Goal: Task Accomplishment & Management: Use online tool/utility

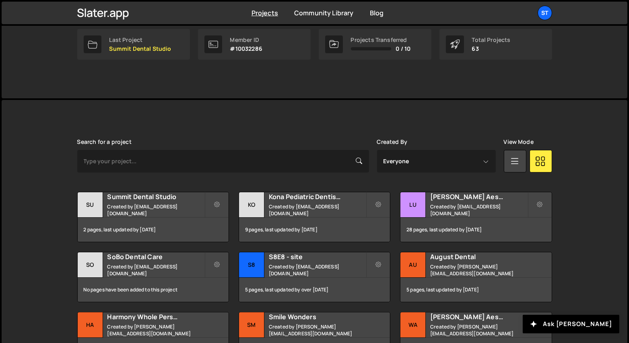
scroll to position [145, 0]
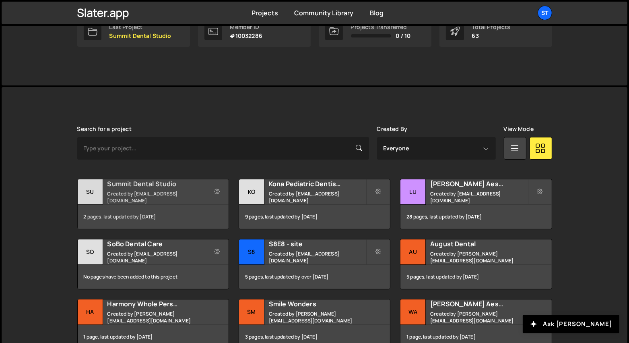
click at [170, 197] on small "Created by alexis@s8e8.com" at bounding box center [155, 197] width 97 height 14
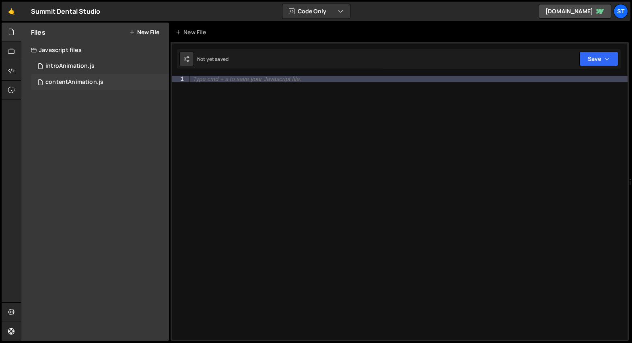
click at [93, 81] on div "contentAnimation.js" at bounding box center [74, 82] width 58 height 7
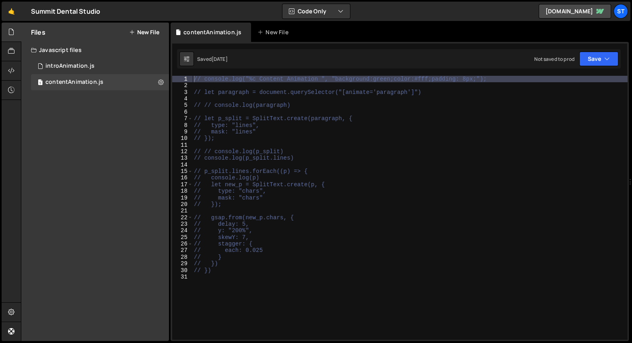
click at [318, 123] on div "// console.log("%c Content Animation ", "background:green;color:#fff;padding: 8…" at bounding box center [410, 213] width 436 height 274
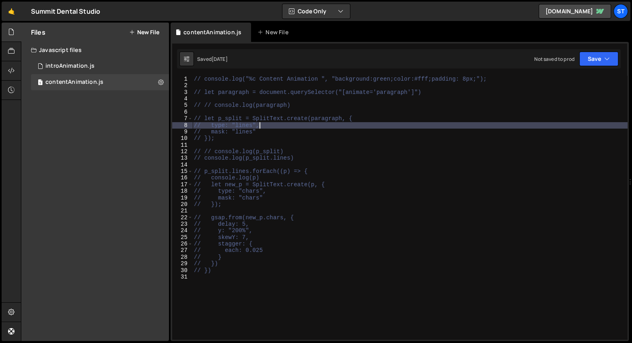
type textarea "// })"
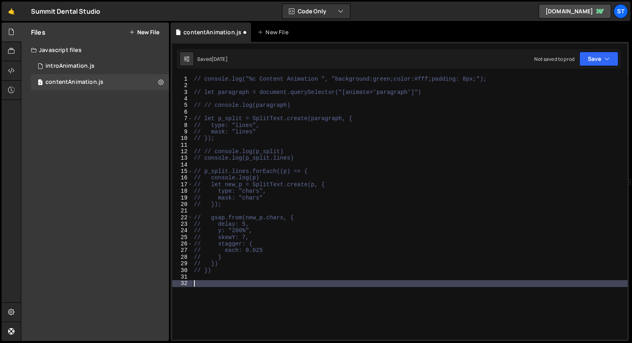
scroll to position [174, 0]
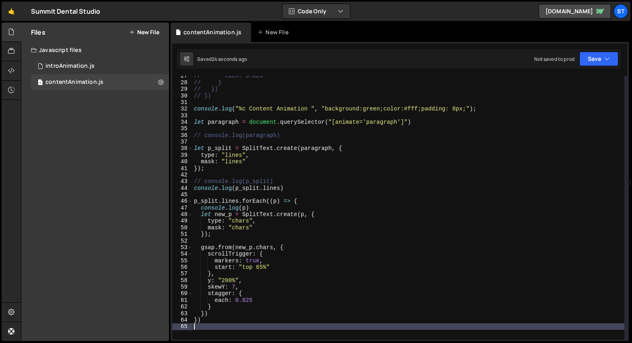
click at [311, 116] on div "// each: 0.025 // } // }) // }) console . log ( "%c Content Animation " , "back…" at bounding box center [408, 210] width 432 height 277
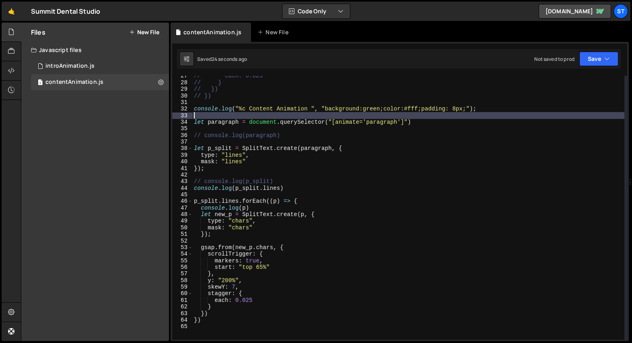
type textarea "console.log("%c Content Animation ", "background:green;color:#fff;padding: 8px;…"
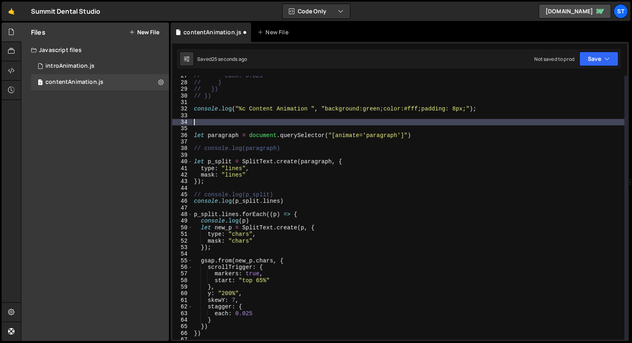
paste textarea "gsap.registerPlugin(ScrollTrigger)"
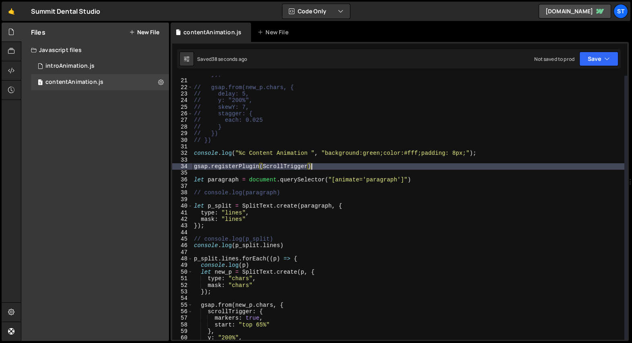
scroll to position [144, 0]
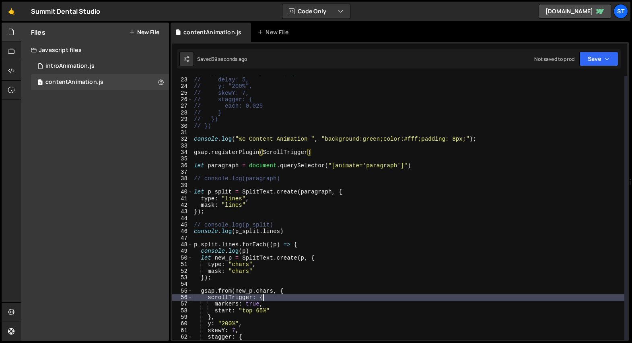
click at [277, 298] on div "// gsap.from(new_p.chars, { // delay: 5, // y: "200%", // skewY: 7, // stagger:…" at bounding box center [408, 208] width 432 height 277
type textarea "scrollTrigger: {"
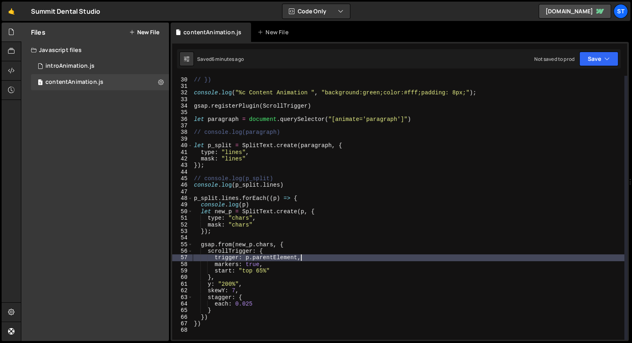
scroll to position [205, 0]
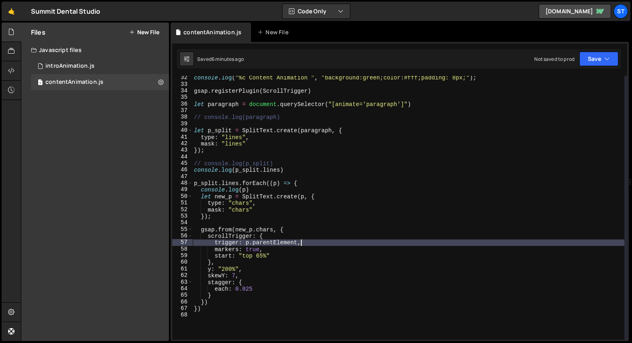
click at [286, 252] on div "console . log ( "%c Content Animation " , "background:green;color:#fff;padding:…" at bounding box center [408, 212] width 432 height 277
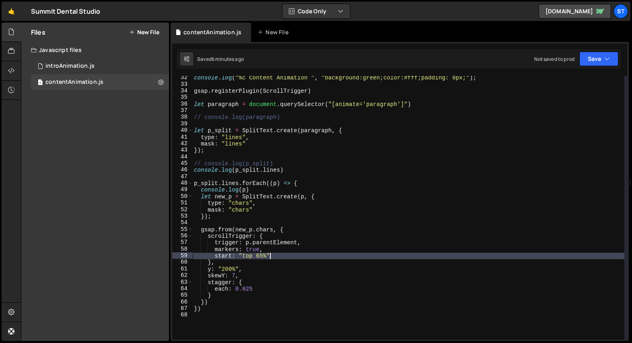
scroll to position [0, 4]
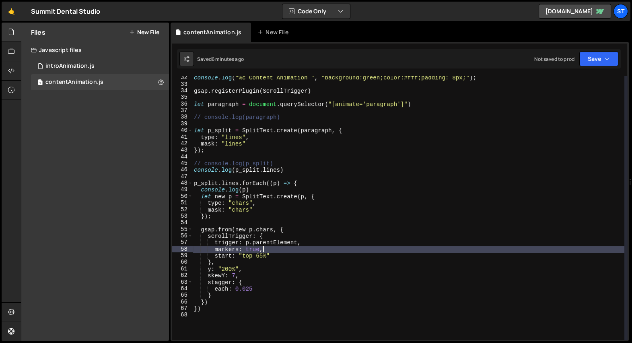
type textarea "// markers: true,"
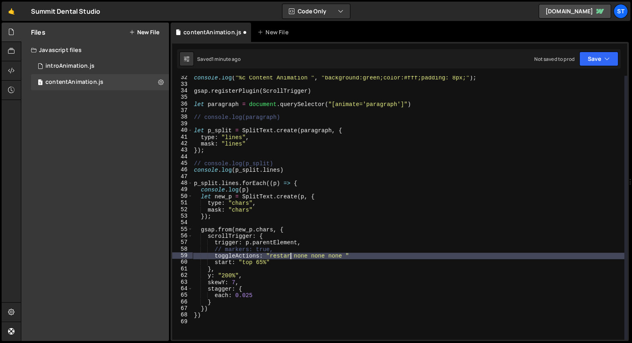
scroll to position [0, 6]
click at [370, 258] on div "console . log ( "%c Content Animation " , "background:green;color:#fff;padding:…" at bounding box center [408, 212] width 432 height 277
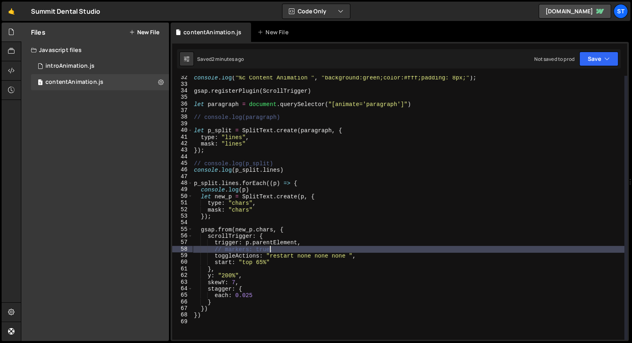
click at [272, 246] on div "console . log ( "%c Content Animation " , "background:green;color:#fff;padding:…" at bounding box center [408, 212] width 432 height 277
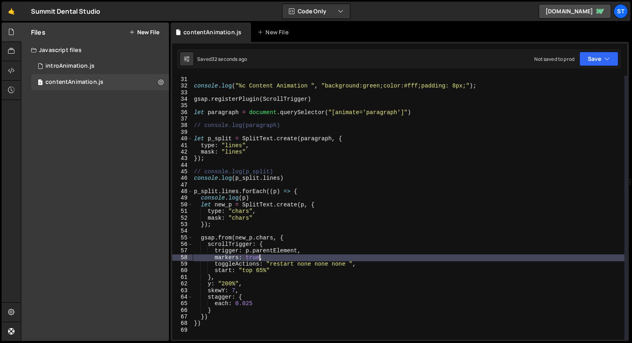
scroll to position [193, 0]
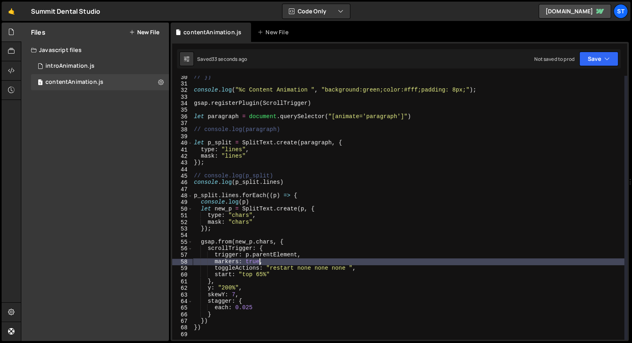
click at [427, 118] on div "// }) console . log ( "%c Content Animation " , "background:green;color:#fff;pa…" at bounding box center [408, 212] width 432 height 277
type textarea "let paragraph = document.querySelector("[animate='paragraph']")"
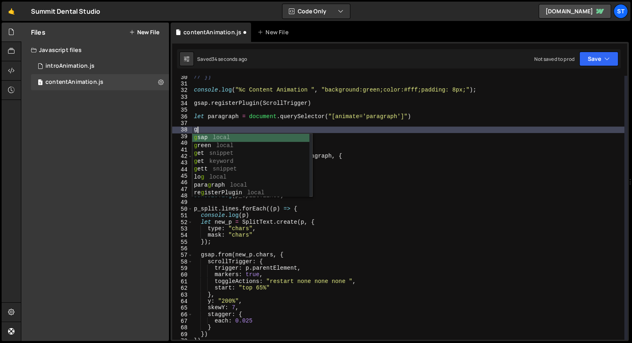
scroll to position [0, 0]
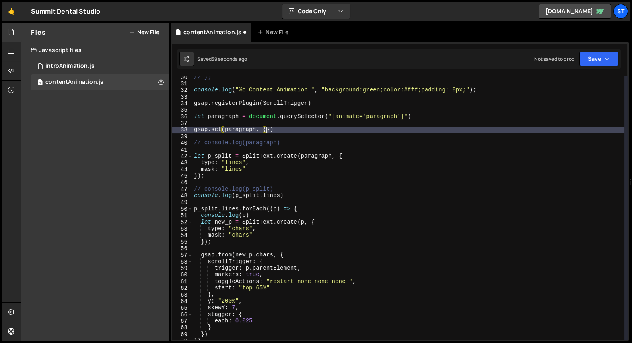
type textarea "gsap.set(paragraph, {})"
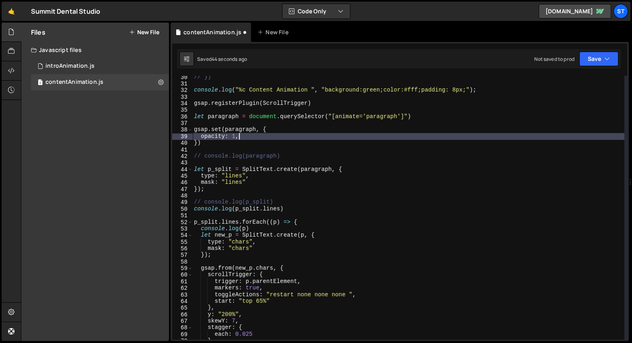
scroll to position [0, 2]
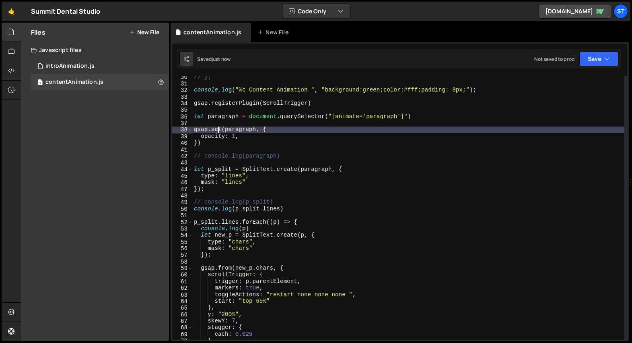
click at [218, 128] on div "// }) console . log ( "%c Content Animation " , "background:green;color:#fff;pa…" at bounding box center [408, 212] width 432 height 277
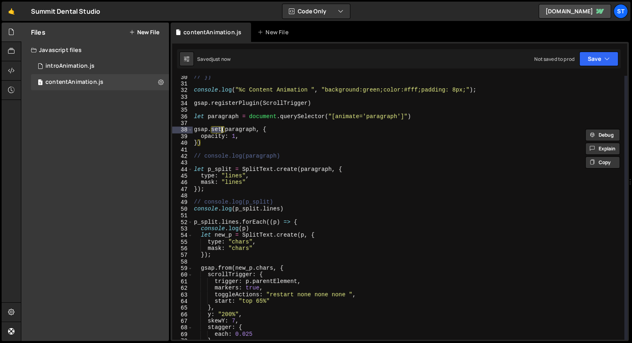
scroll to position [0, 2]
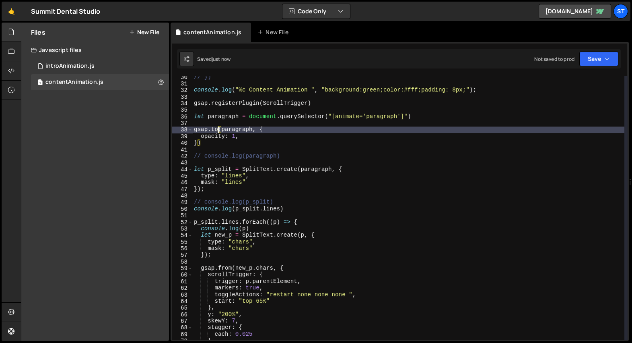
click at [218, 128] on div "// }) console . log ( "%c Content Animation " , "background:green;color:#fff;pa…" at bounding box center [408, 212] width 432 height 277
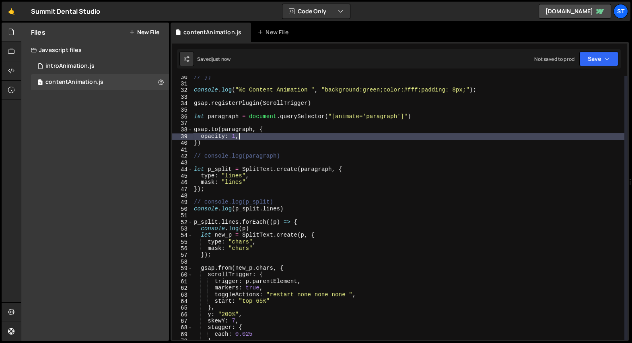
click at [248, 136] on div "// }) console . log ( "%c Content Animation " , "background:green;color:#fff;pa…" at bounding box center [408, 212] width 432 height 277
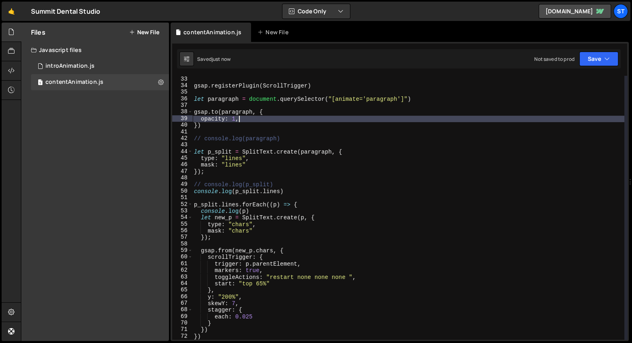
scroll to position [209, 0]
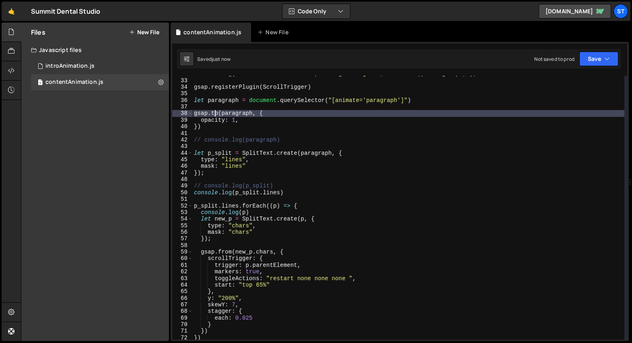
click at [216, 115] on div "console . log ( "%c Content Animation " , "background:green;color:#fff;padding:…" at bounding box center [408, 208] width 432 height 277
click at [219, 116] on div "console . log ( "%c Content Animation " , "background:green;color:#fff;padding:…" at bounding box center [408, 208] width 432 height 277
click at [288, 137] on div "console . log ( "%c Content Animation " , "background:green;color:#fff;padding:…" at bounding box center [408, 208] width 432 height 277
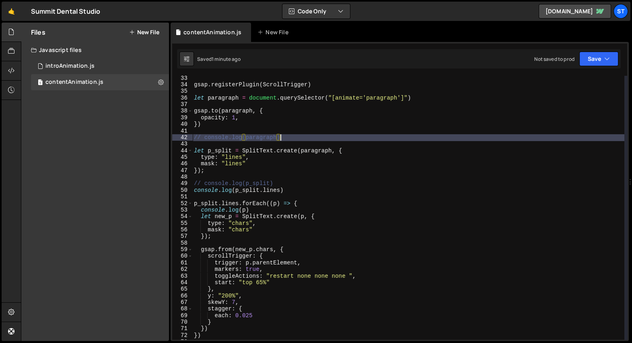
scroll to position [217, 0]
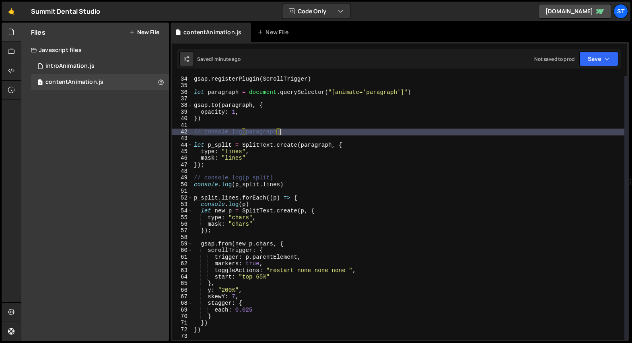
click at [231, 244] on div "gsap . registerPlugin ( ScrollTrigger ) let paragraph = document . querySelecto…" at bounding box center [408, 207] width 432 height 277
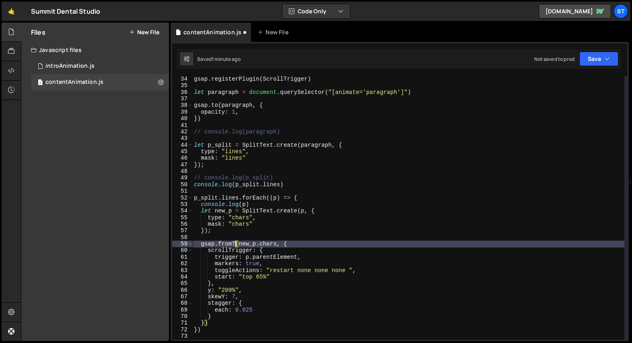
type textarea "gsap.fromTo(new_p.chars, {"
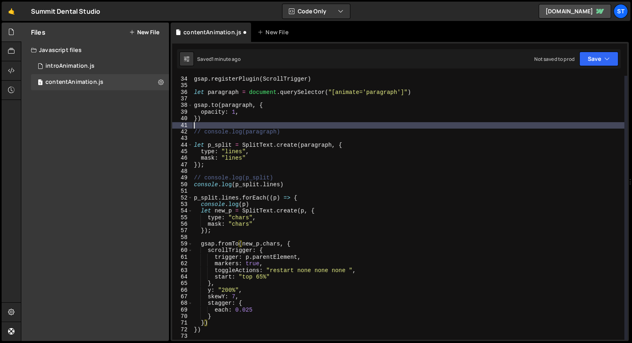
click at [215, 122] on div "gsap . registerPlugin ( ScrollTrigger ) let paragraph = document . querySelecto…" at bounding box center [408, 207] width 432 height 277
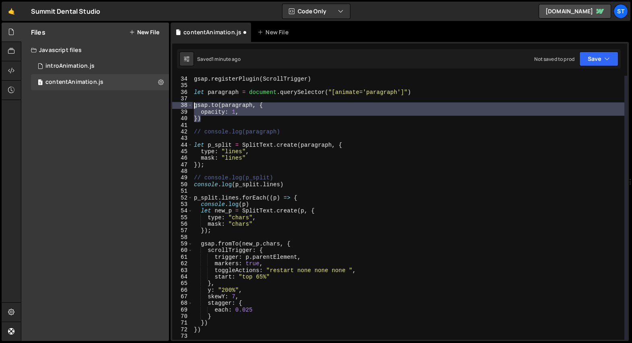
drag, startPoint x: 212, startPoint y: 119, endPoint x: 194, endPoint y: 107, distance: 21.6
click at [194, 107] on div "gsap . registerPlugin ( ScrollTrigger ) let paragraph = document . querySelecto…" at bounding box center [408, 207] width 432 height 277
click at [219, 316] on div "gsap . registerPlugin ( ScrollTrigger ) let paragraph = document . querySelecto…" at bounding box center [408, 207] width 432 height 277
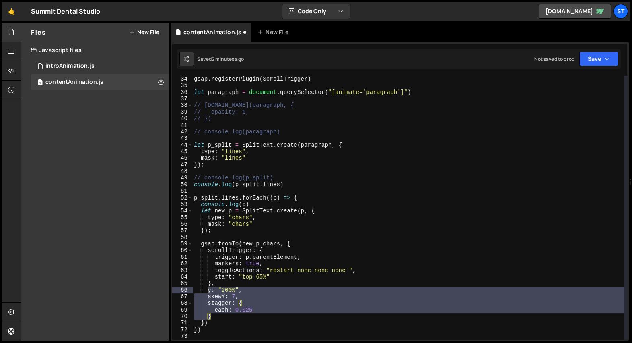
click at [207, 291] on div "gsap . registerPlugin ( ScrollTrigger ) let paragraph = document . querySelecto…" at bounding box center [408, 207] width 432 height 277
type textarea "y: "200%", skewY: 7,"
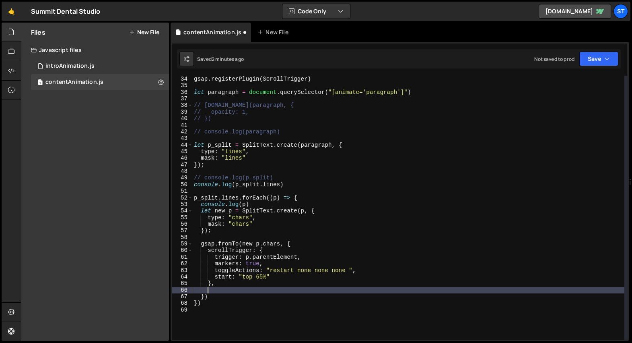
paste textarea "}"
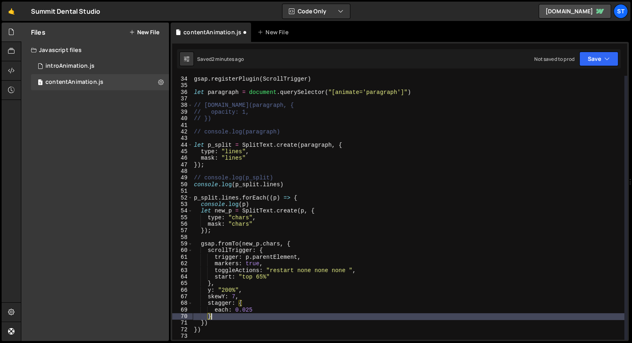
click at [208, 302] on div "gsap . registerPlugin ( ScrollTrigger ) let paragraph = document . querySelecto…" at bounding box center [408, 207] width 432 height 277
type textarea "stagger: { each: 0.025"
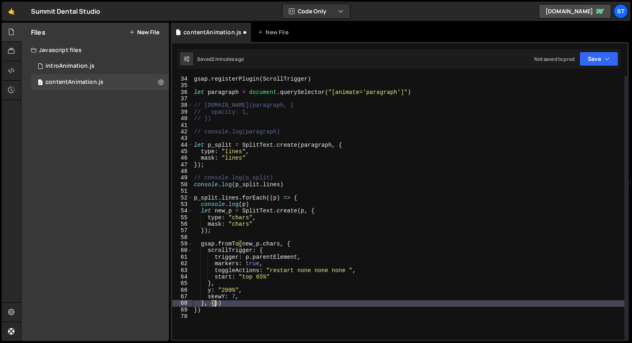
type textarea "}, {})"
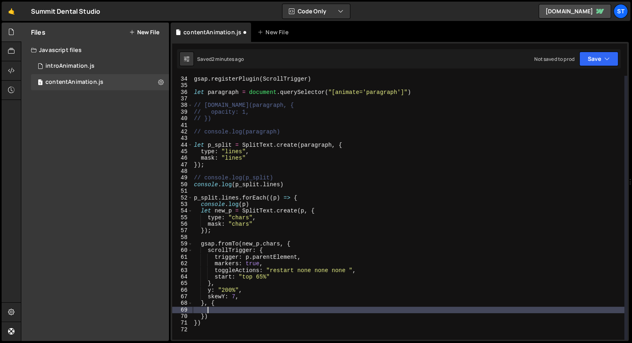
scroll to position [0, 0]
paste textarea "}"
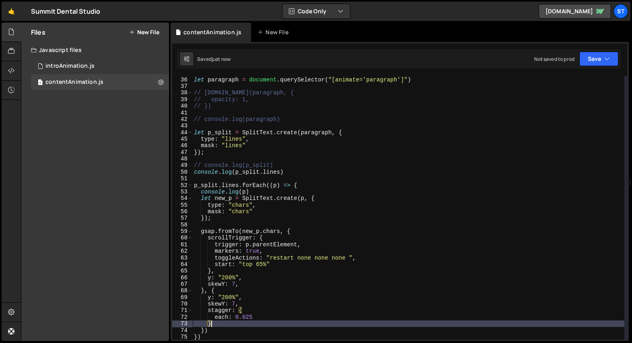
scroll to position [247, 0]
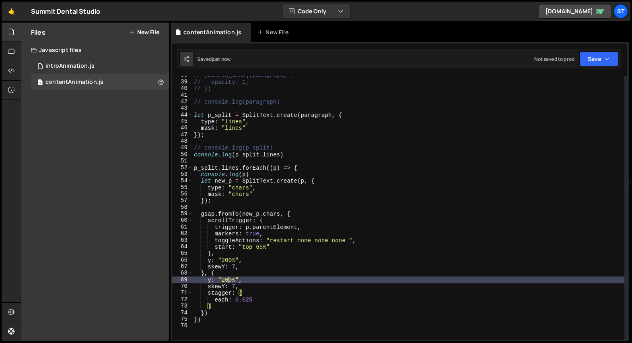
click at [227, 280] on div "// gsap.to(paragraph, { // opacity: 1, // }) // console.log(paragraph) let p_sp…" at bounding box center [408, 210] width 432 height 277
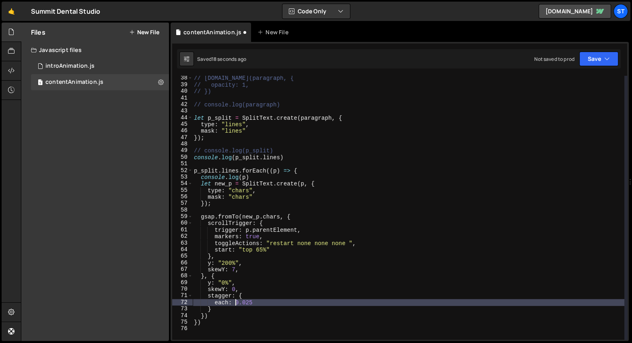
scroll to position [242, 0]
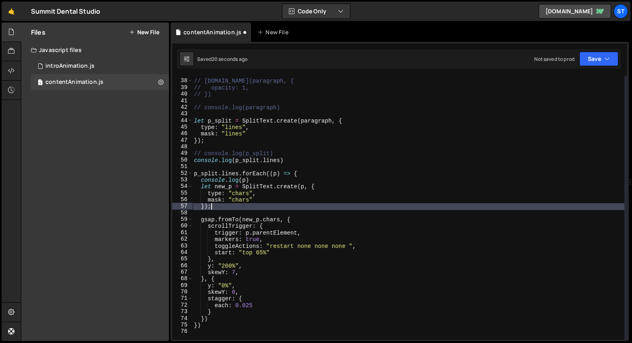
click at [233, 206] on div "// gsap.to(paragraph, { // opacity: 1, // }) // console.log(paragraph) let p_sp…" at bounding box center [408, 209] width 432 height 277
type textarea "});"
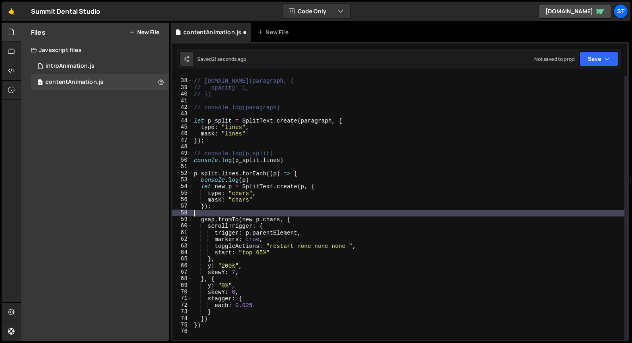
type textarea "gsap.fromTo(new_p.chars, {"
type textarea "});"
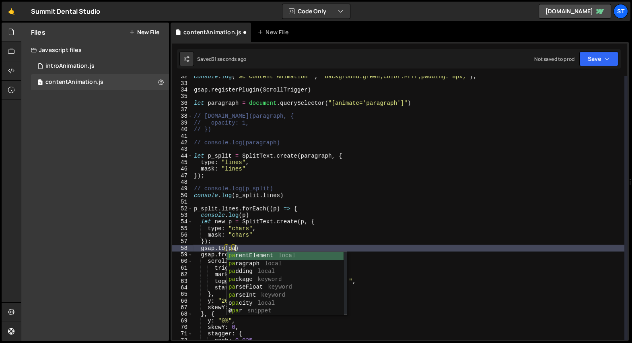
scroll to position [0, 3]
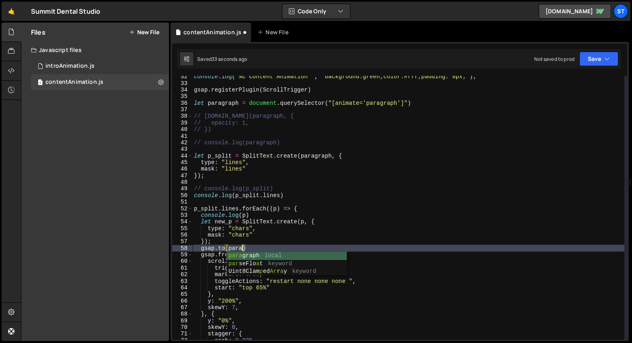
click at [325, 104] on div "console . log ( "%c Content Animation " , "background:green;color:#fff;padding:…" at bounding box center [408, 211] width 432 height 277
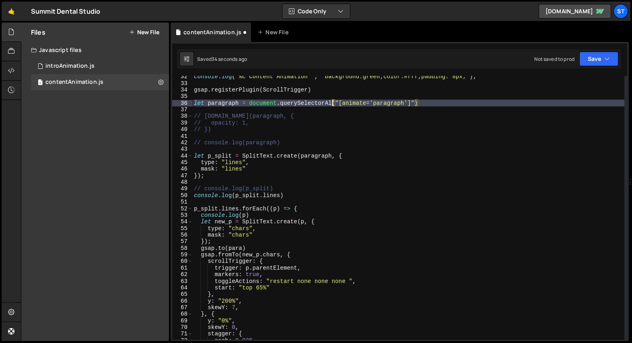
scroll to position [0, 10]
click at [288, 141] on div "console . log ( "%c Content Animation " , "background:green;color:#fff;padding:…" at bounding box center [408, 211] width 432 height 277
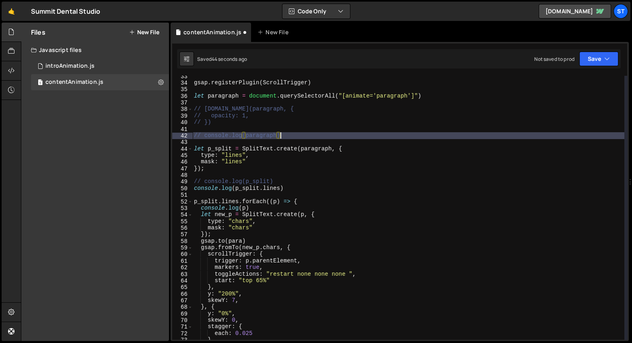
scroll to position [216, 0]
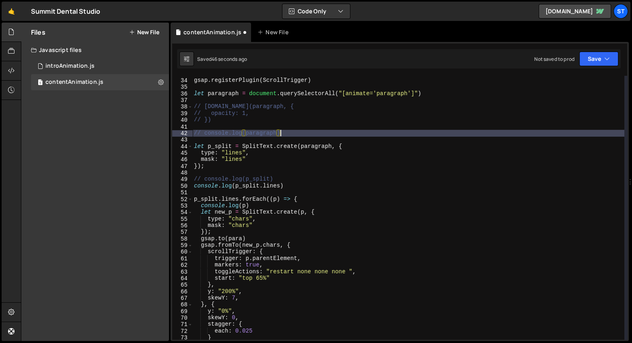
click at [256, 163] on div "gsap . registerPlugin ( ScrollTrigger ) let paragraph = document . querySelecto…" at bounding box center [408, 208] width 432 height 277
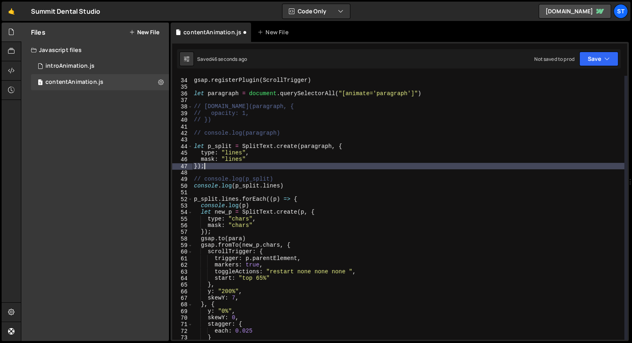
scroll to position [0, 0]
click at [251, 240] on div "gsap . registerPlugin ( ScrollTrigger ) let paragraph = document . querySelecto…" at bounding box center [408, 208] width 432 height 277
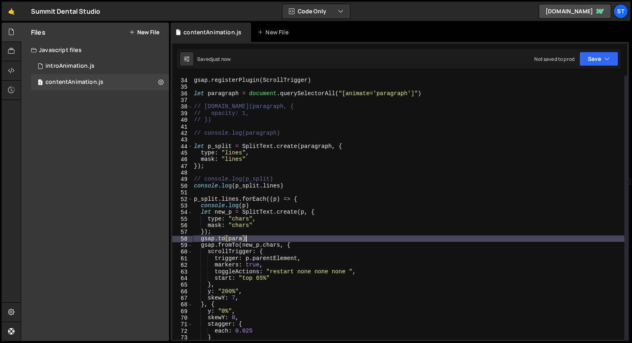
click at [222, 93] on div "gsap . registerPlugin ( ScrollTrigger ) let paragraph = document . querySelecto…" at bounding box center [408, 208] width 432 height 277
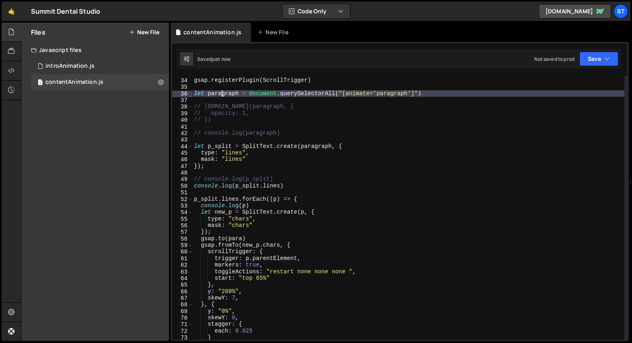
click at [222, 93] on div "gsap . registerPlugin ( ScrollTrigger ) let paragraph = document . querySelecto…" at bounding box center [408, 208] width 432 height 277
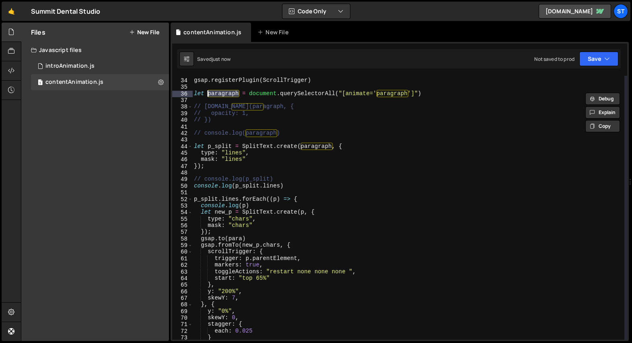
click at [236, 238] on div "gsap . registerPlugin ( ScrollTrigger ) let paragraph = document . querySelecto…" at bounding box center [408, 208] width 432 height 277
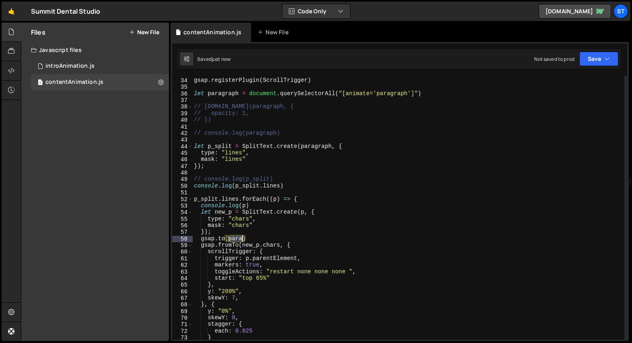
click at [236, 238] on div "gsap . registerPlugin ( ScrollTrigger ) let paragraph = document . querySelecto…" at bounding box center [408, 208] width 432 height 277
paste textarea "graph"
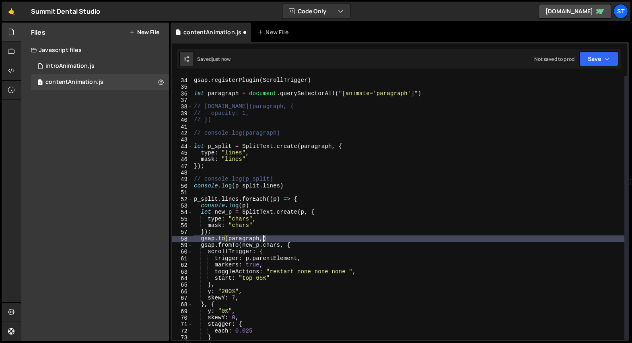
scroll to position [0, 5]
type textarea "gsap.to(paragraph, {})"
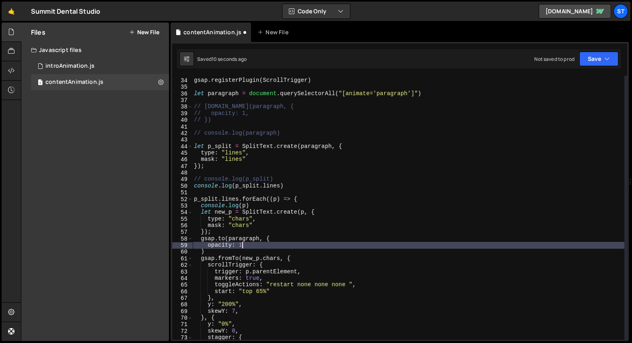
scroll to position [0, 0]
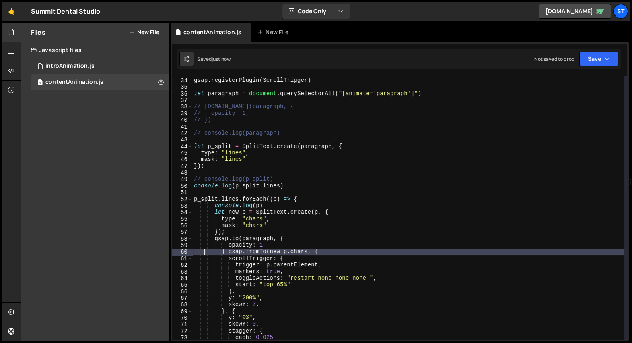
click at [229, 252] on div "gsap . registerPlugin ( ScrollTrigger ) let paragraph = document . querySelecto…" at bounding box center [408, 208] width 432 height 277
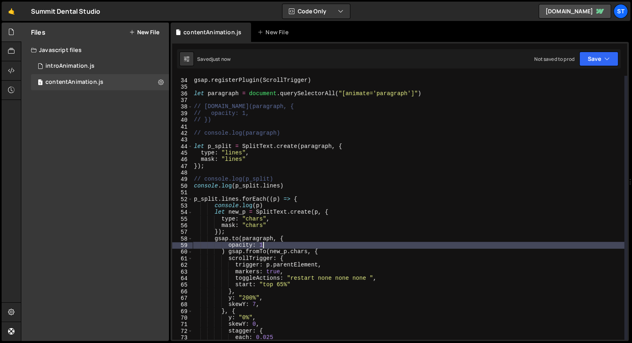
click at [273, 245] on div "gsap . registerPlugin ( ScrollTrigger ) let paragraph = document . querySelecto…" at bounding box center [408, 208] width 432 height 277
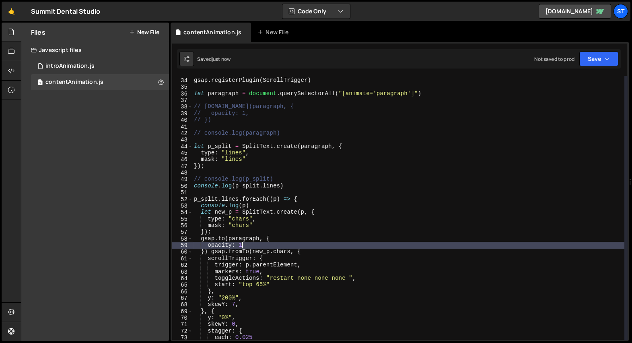
click at [211, 254] on div "gsap . registerPlugin ( ScrollTrigger ) let paragraph = document . querySelecto…" at bounding box center [408, 208] width 432 height 277
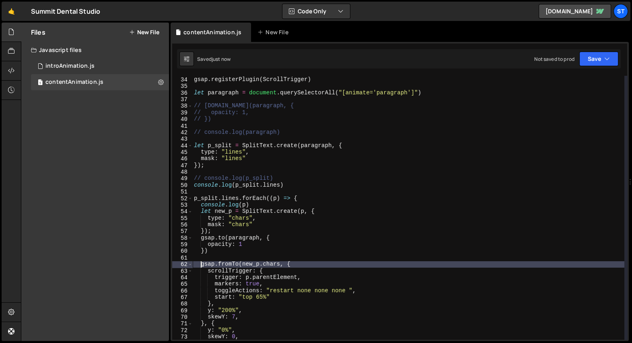
scroll to position [220, 0]
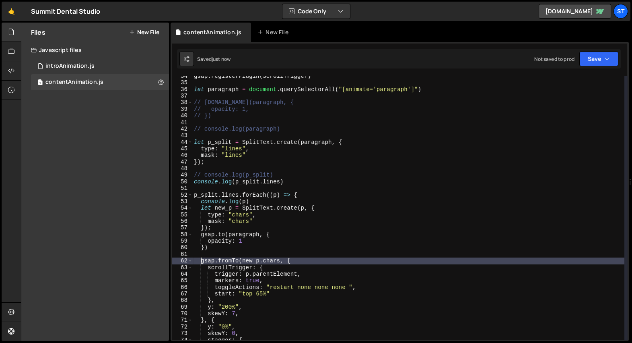
click at [219, 229] on div "gsap . registerPlugin ( ScrollTrigger ) let paragraph = document . querySelecto…" at bounding box center [408, 211] width 432 height 277
type textarea "});"
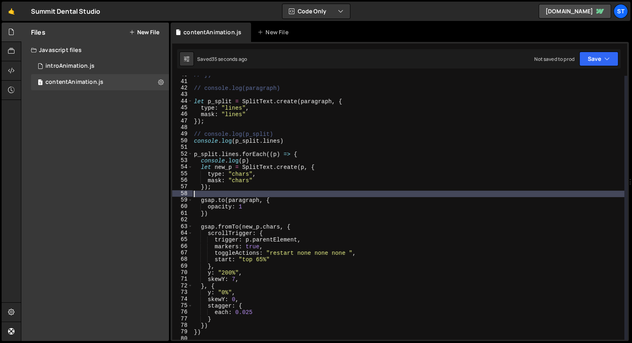
scroll to position [261, 0]
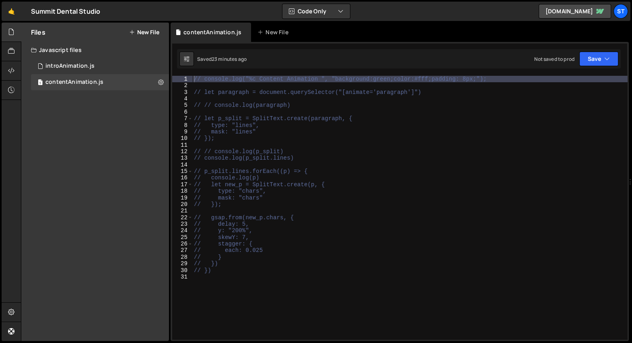
click at [223, 132] on div "// console.log("%c Content Animation ", "background:green;color:#fff;padding: 8…" at bounding box center [410, 213] width 436 height 274
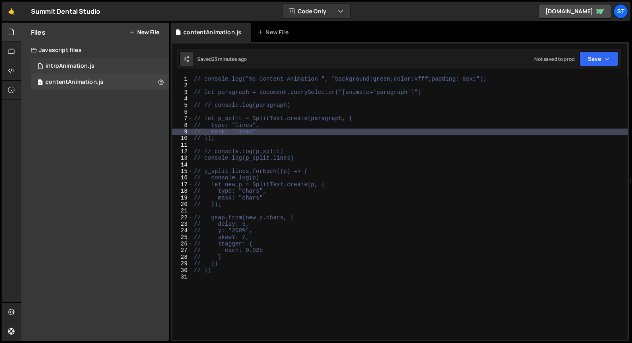
click at [106, 67] on div "1 introAnimation.js 0" at bounding box center [100, 66] width 138 height 16
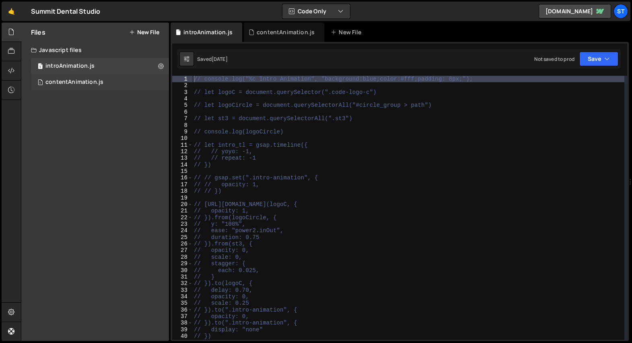
click at [92, 81] on div "contentAnimation.js" at bounding box center [74, 82] width 58 height 7
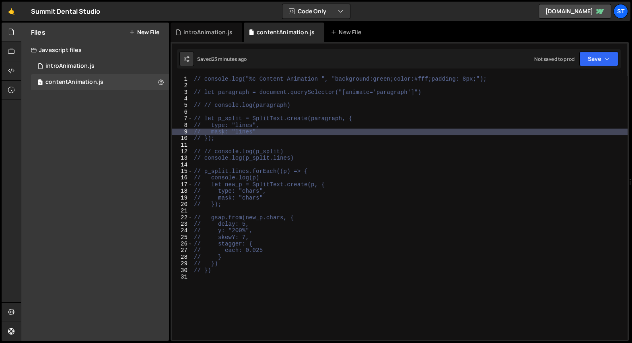
type textarea "// let p_split = SplitText.create(paragraph, {"
click at [232, 118] on div "// console.log("%c Content Animation ", "background:green;color:#fff;padding: 8…" at bounding box center [410, 213] width 436 height 274
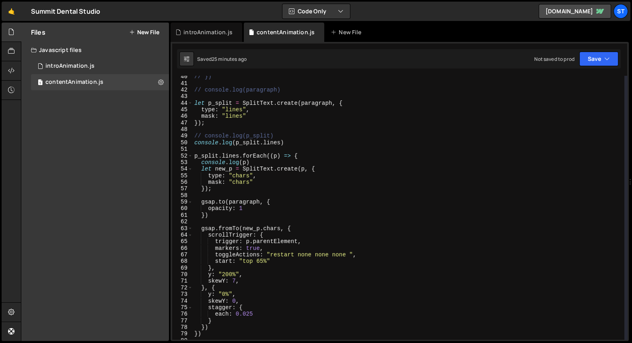
scroll to position [264, 0]
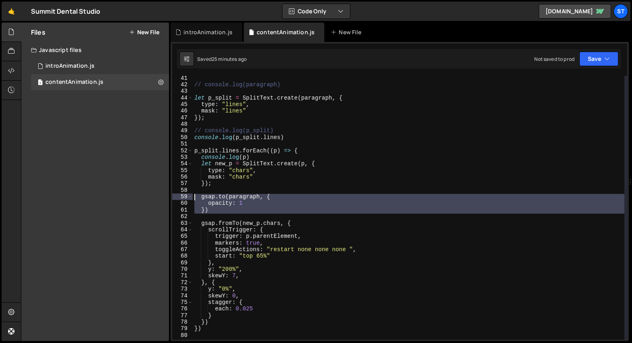
drag, startPoint x: 227, startPoint y: 214, endPoint x: 194, endPoint y: 197, distance: 36.9
click at [194, 197] on div "// console.log(paragraph) let p_split = SplitText . create ( paragraph , { type…" at bounding box center [409, 213] width 432 height 277
type textarea "gsap.to(paragraph, { opacity: 1"
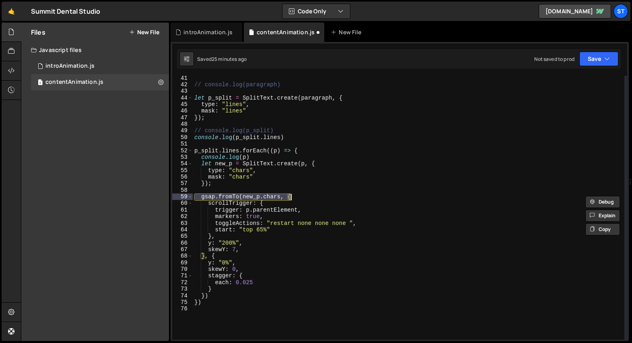
click at [223, 292] on div "// console.log(paragraph) let p_split = SplitText . create ( paragraph , { type…" at bounding box center [409, 213] width 432 height 277
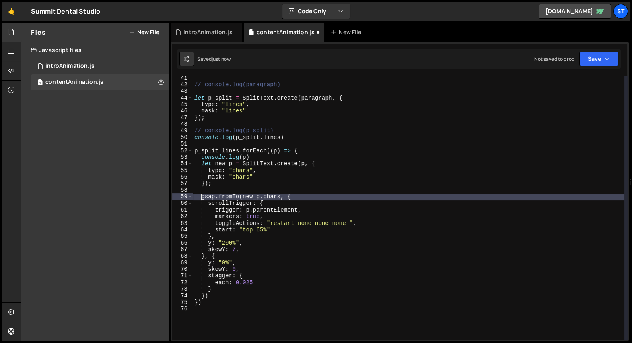
click at [237, 286] on div "// console.log(paragraph) let p_split = SplitText . create ( paragraph , { type…" at bounding box center [409, 213] width 432 height 277
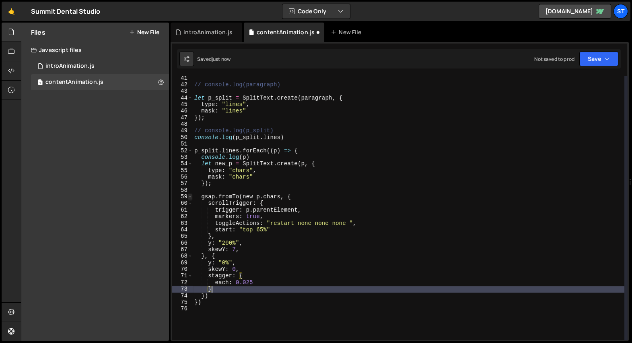
click at [191, 197] on span at bounding box center [190, 196] width 4 height 6
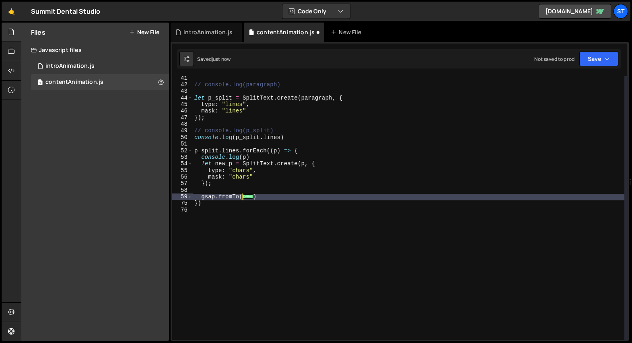
click at [281, 198] on div "// console.log(paragraph) let p_split = SplitText . create ( paragraph , { type…" at bounding box center [409, 213] width 432 height 277
type textarea "})"
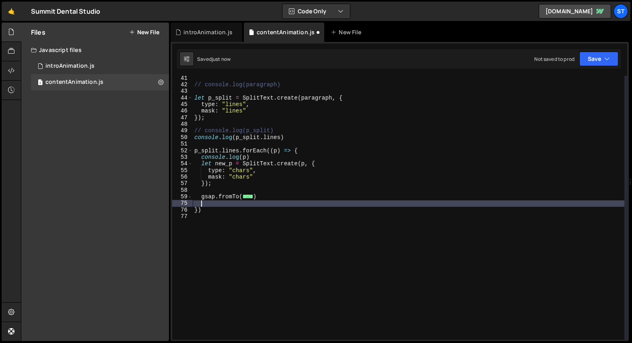
scroll to position [0, 0]
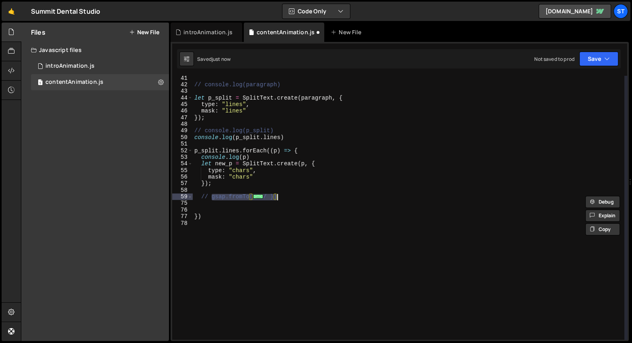
type textarea "// })"
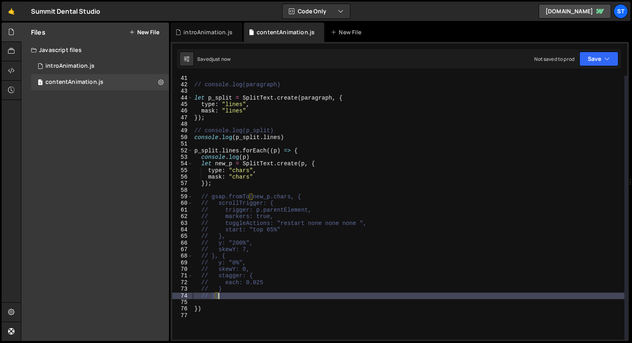
click at [330, 189] on div "// console.log(paragraph) let p_split = SplitText . create ( paragraph , { type…" at bounding box center [409, 213] width 432 height 277
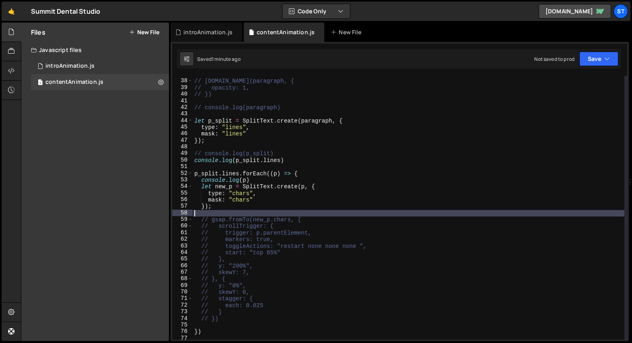
scroll to position [250, 0]
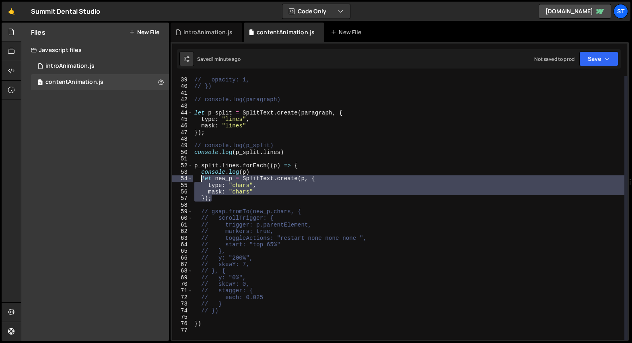
drag, startPoint x: 223, startPoint y: 198, endPoint x: 200, endPoint y: 180, distance: 28.9
click at [200, 180] on div "// gsap.to(paragraph, { // opacity: 1, // }) // console.log(paragraph) let p_sp…" at bounding box center [409, 208] width 432 height 277
click at [228, 198] on div "// gsap.to(paragraph, { // opacity: 1, // }) // console.log(paragraph) let p_sp…" at bounding box center [409, 207] width 432 height 263
type textarea "});"
